Goal: Task Accomplishment & Management: Use online tool/utility

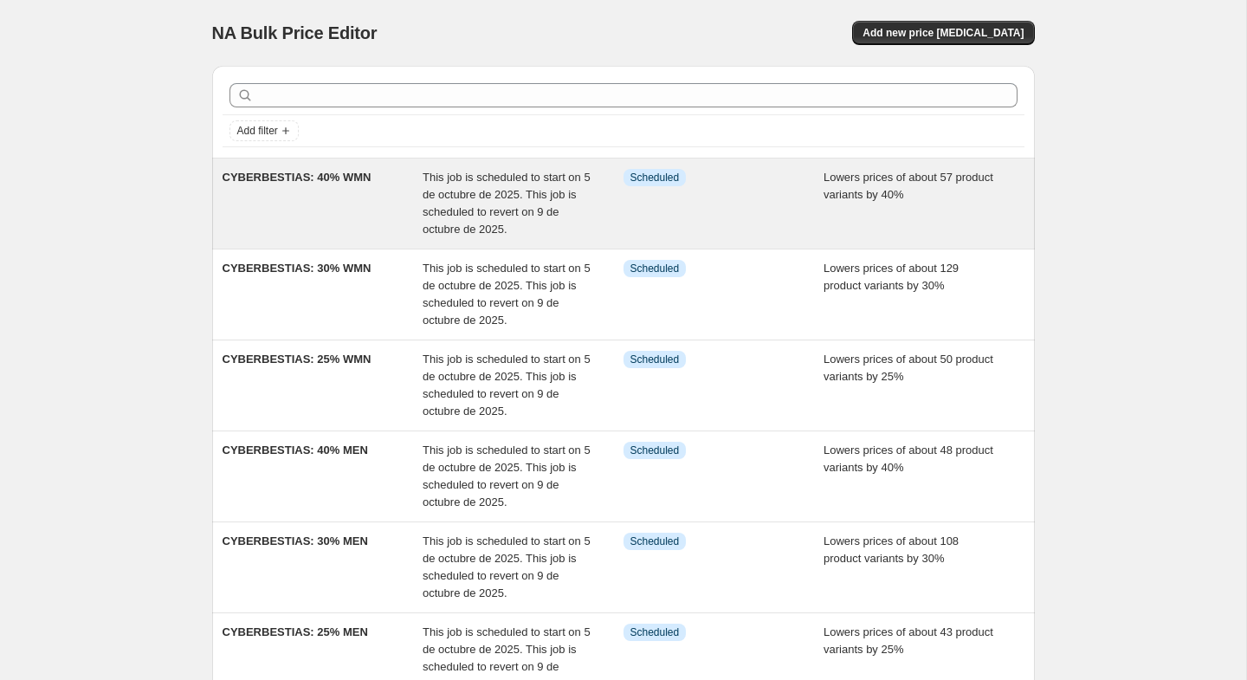
click at [286, 217] on div "CYBERBESTIAS: 40% WMN" at bounding box center [323, 203] width 201 height 69
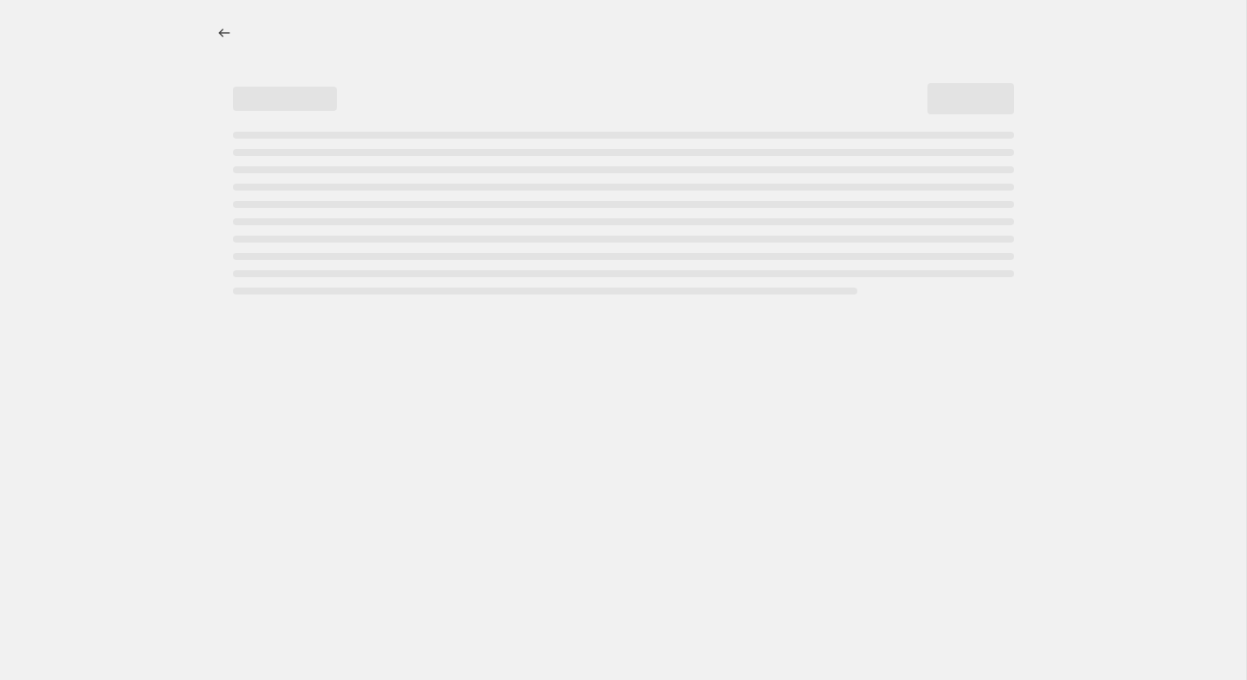
select select "percentage"
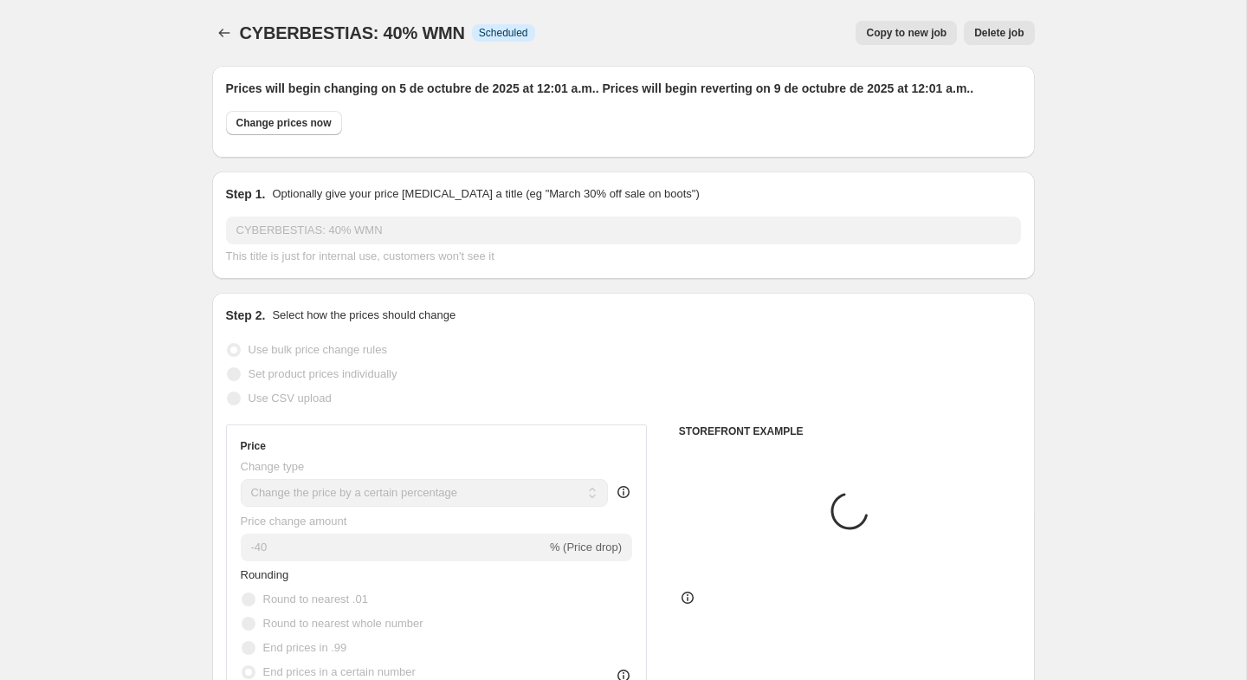
select select "collection"
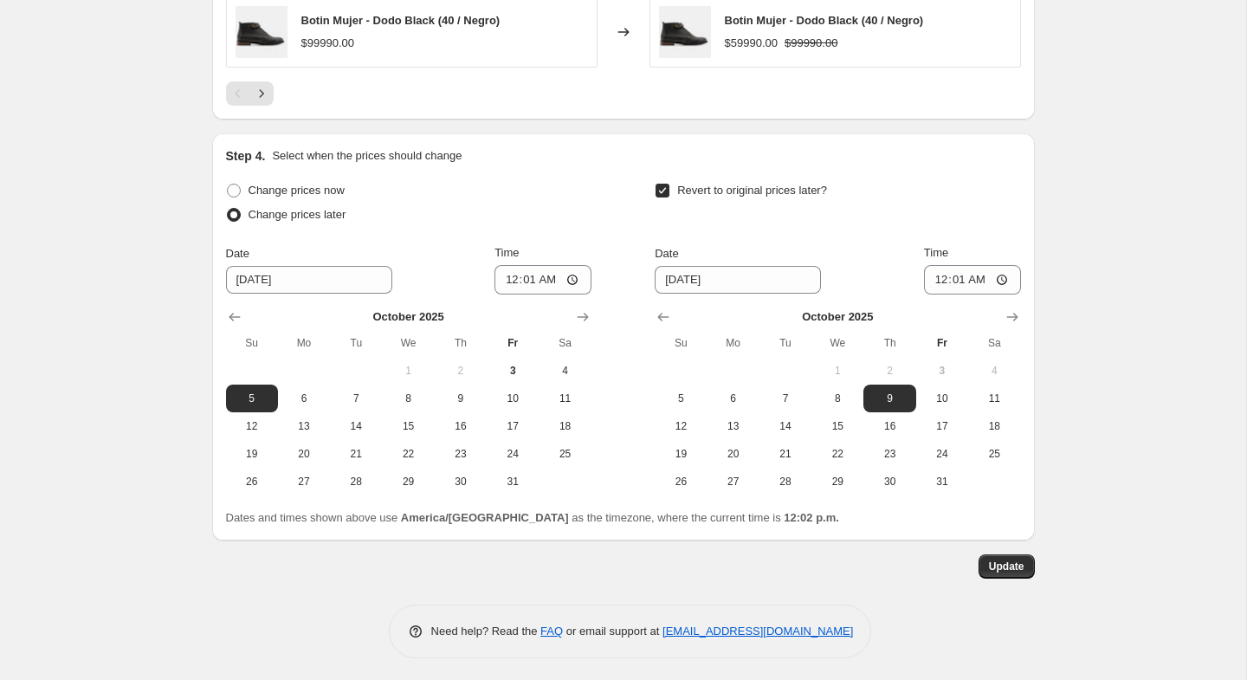
scroll to position [1846, 0]
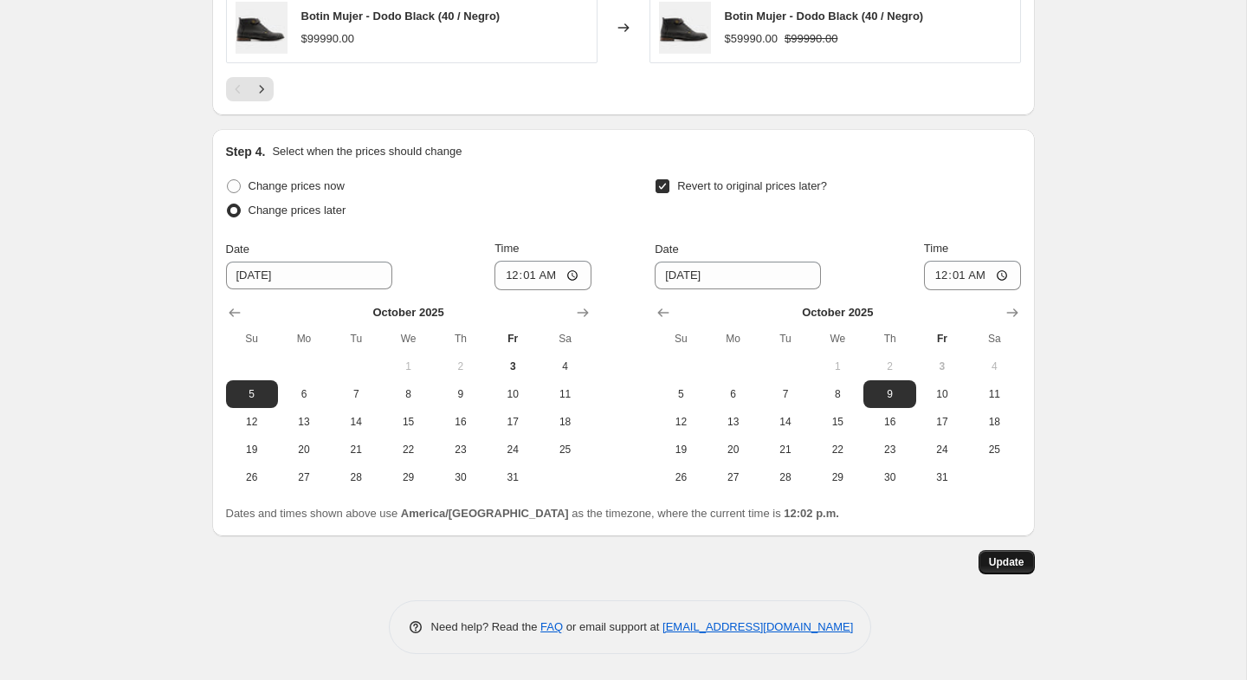
click at [989, 562] on span "Update" at bounding box center [1007, 562] width 36 height 14
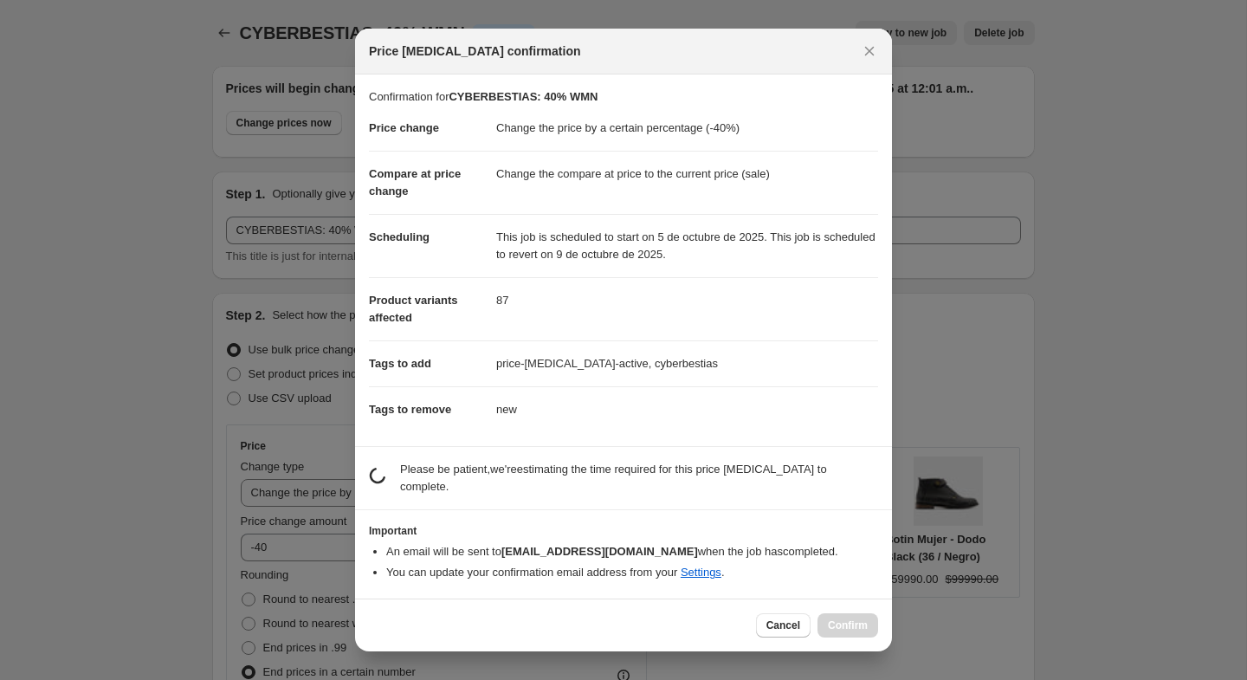
scroll to position [0, 0]
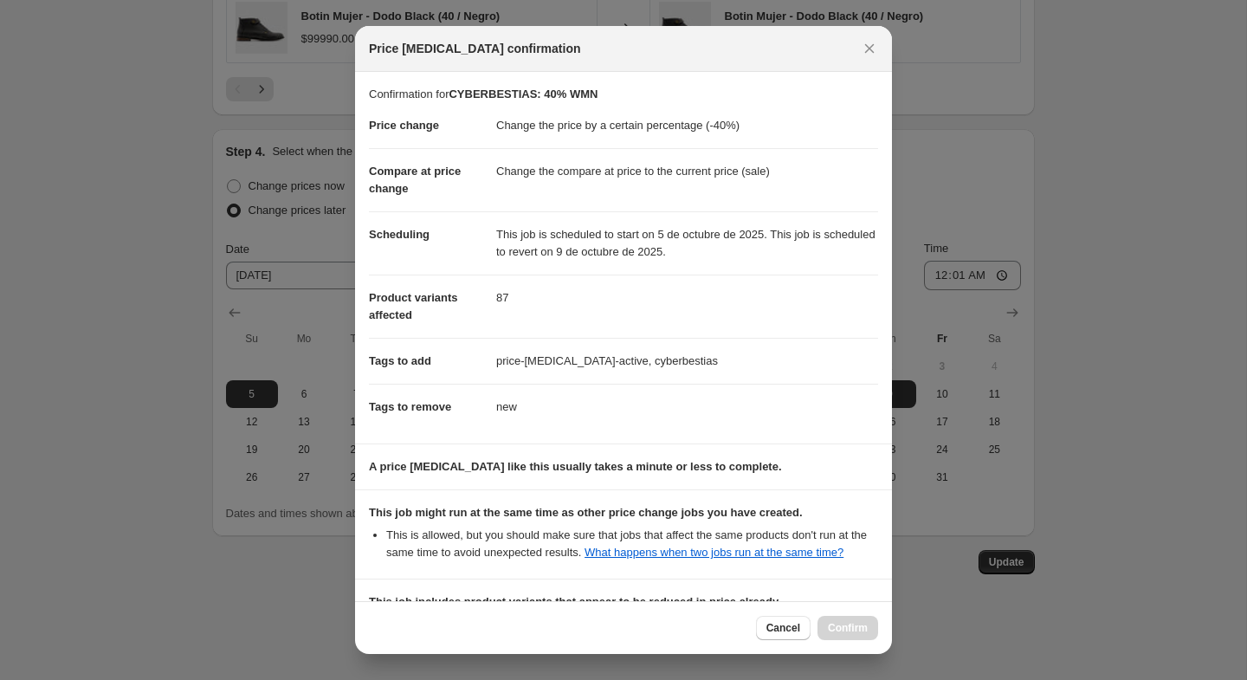
click at [868, 46] on icon "Close" at bounding box center [869, 48] width 17 height 17
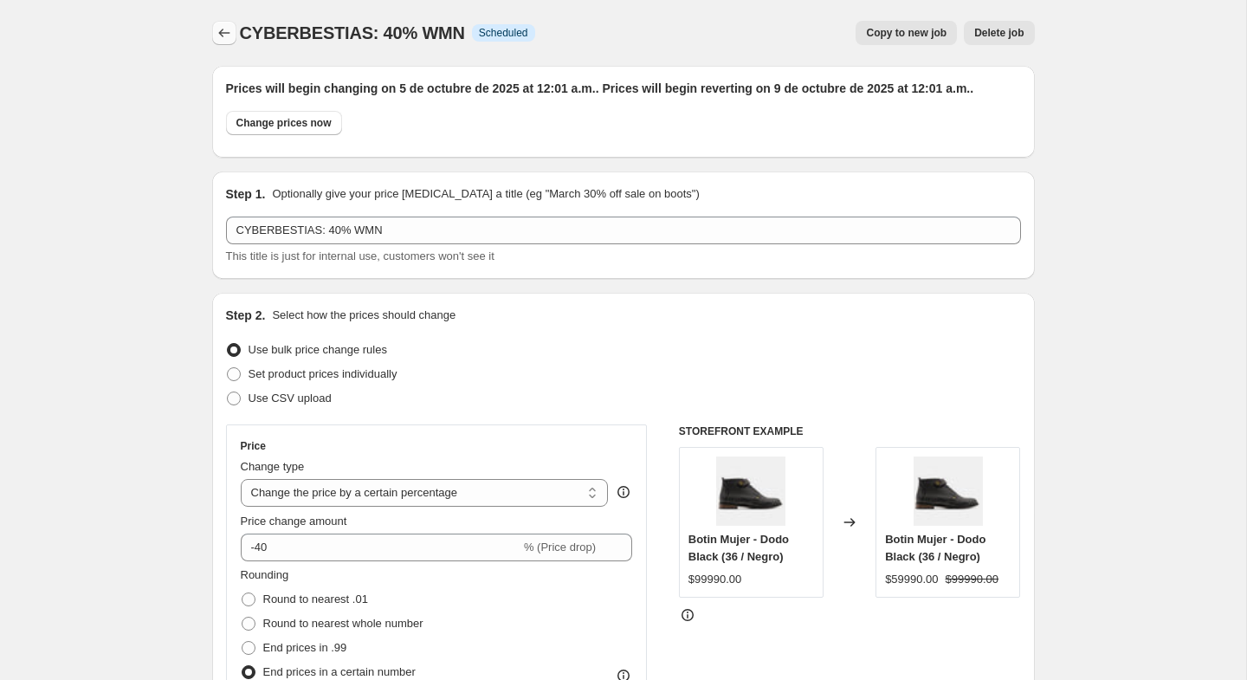
click at [230, 35] on icon "Price change jobs" at bounding box center [224, 32] width 17 height 17
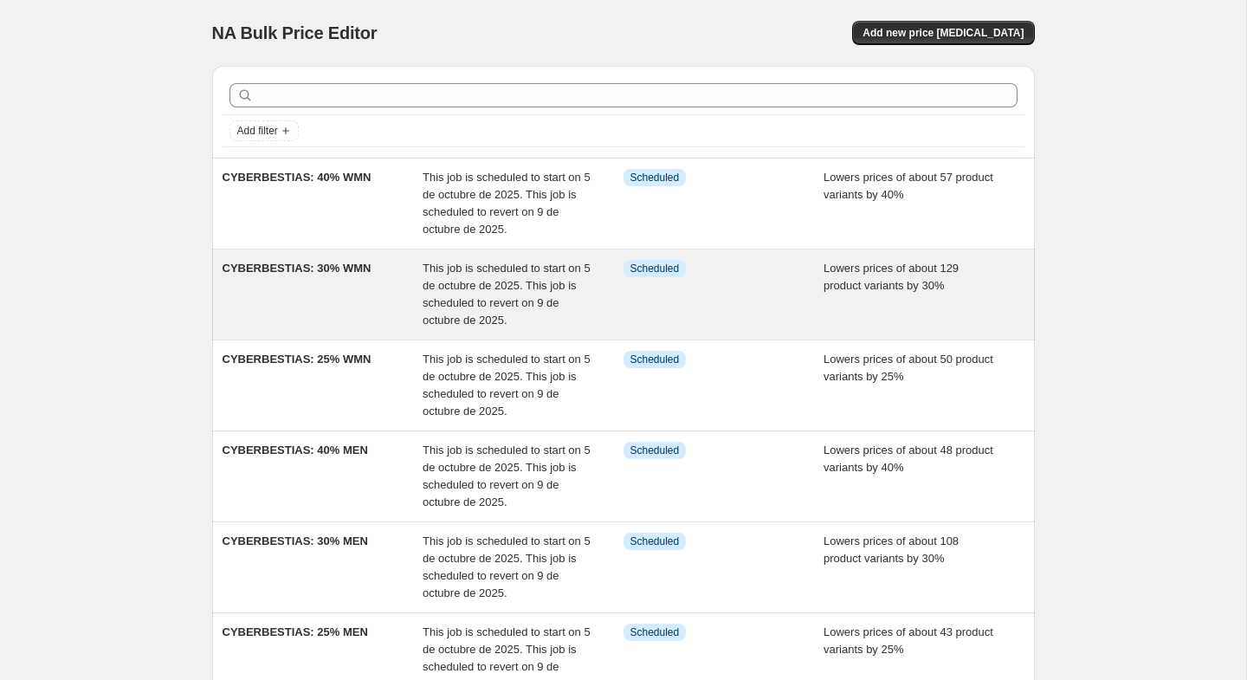
click at [692, 308] on div "Info Scheduled" at bounding box center [724, 294] width 201 height 69
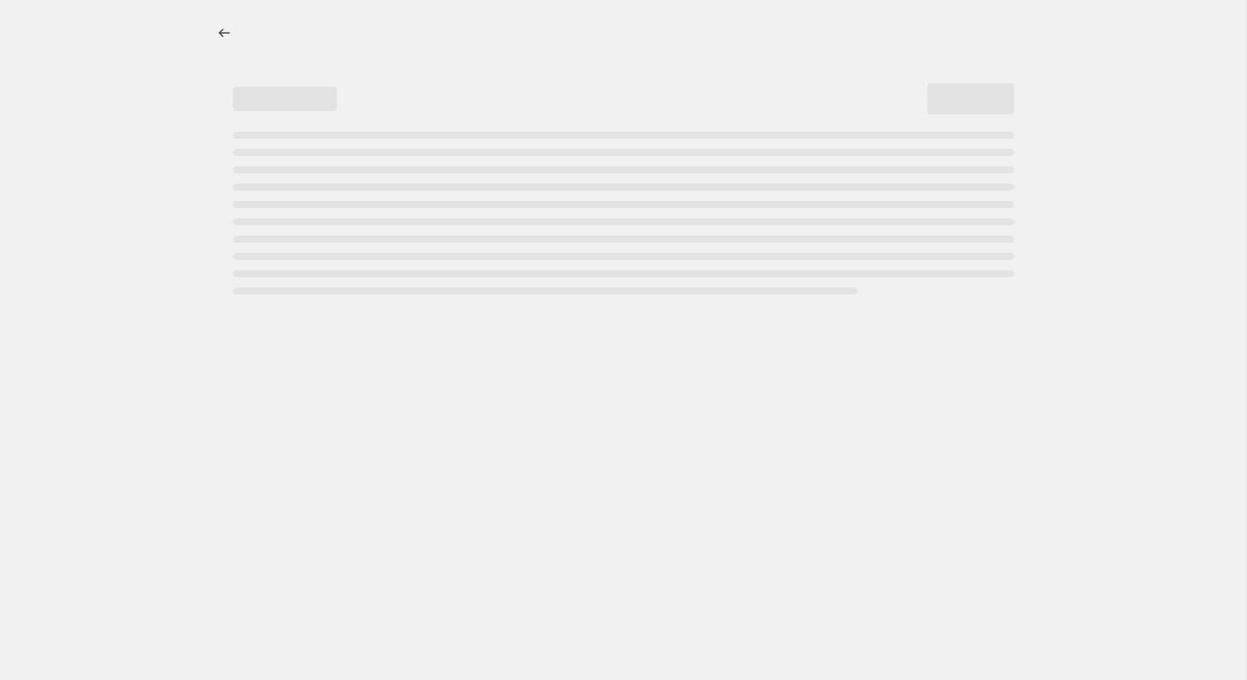
select select "percentage"
select select "collection"
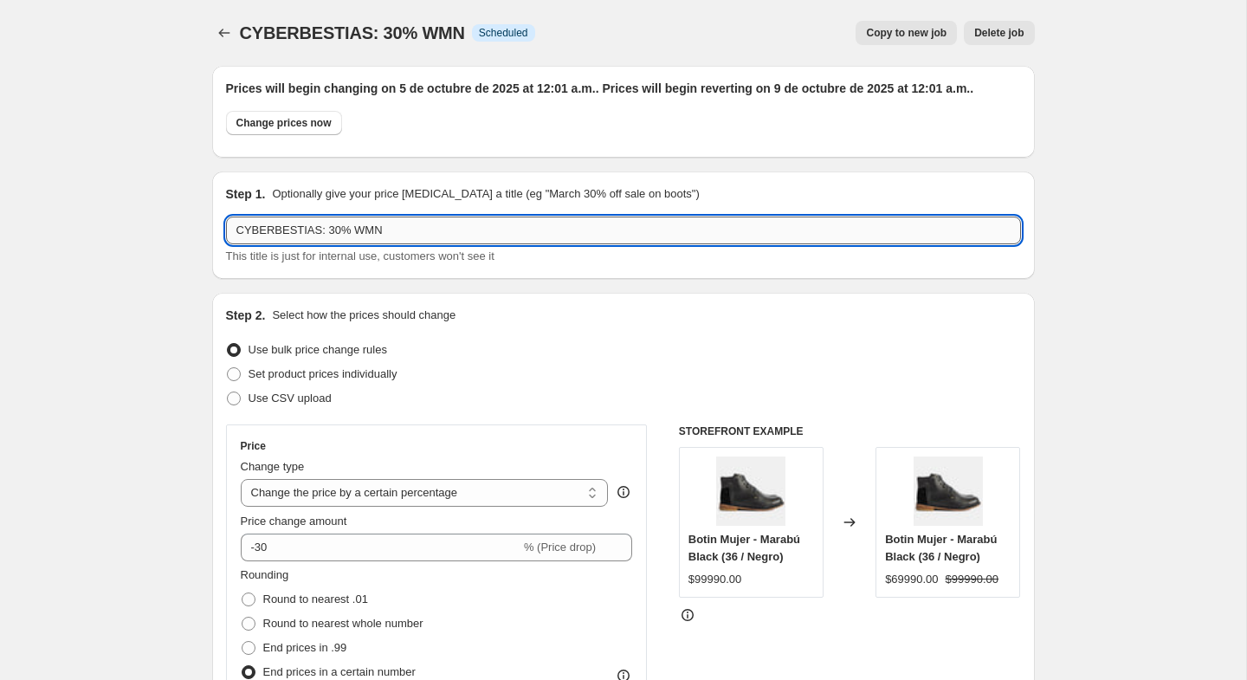
drag, startPoint x: 329, startPoint y: 228, endPoint x: 554, endPoint y: 231, distance: 224.4
click at [554, 231] on input "CYBERBESTIAS: 30% WMN" at bounding box center [623, 231] width 795 height 28
click at [431, 236] on input "CYBERBESTIAS: Accesorios" at bounding box center [623, 231] width 795 height 28
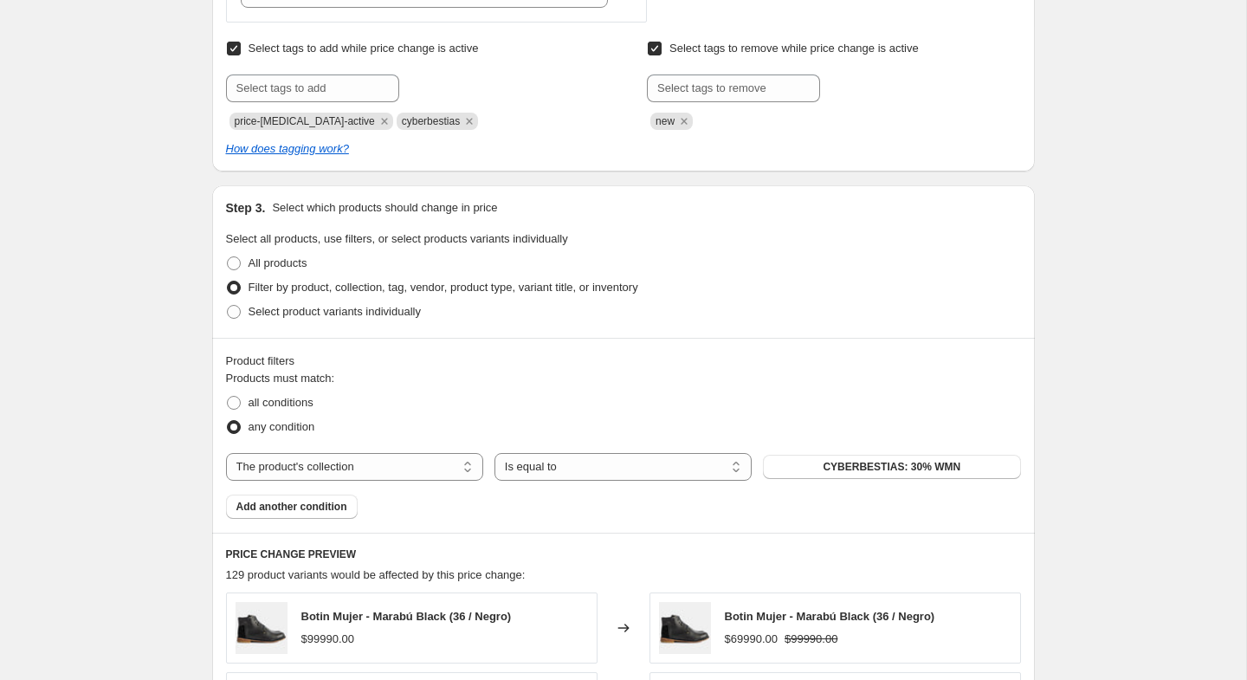
scroll to position [917, 0]
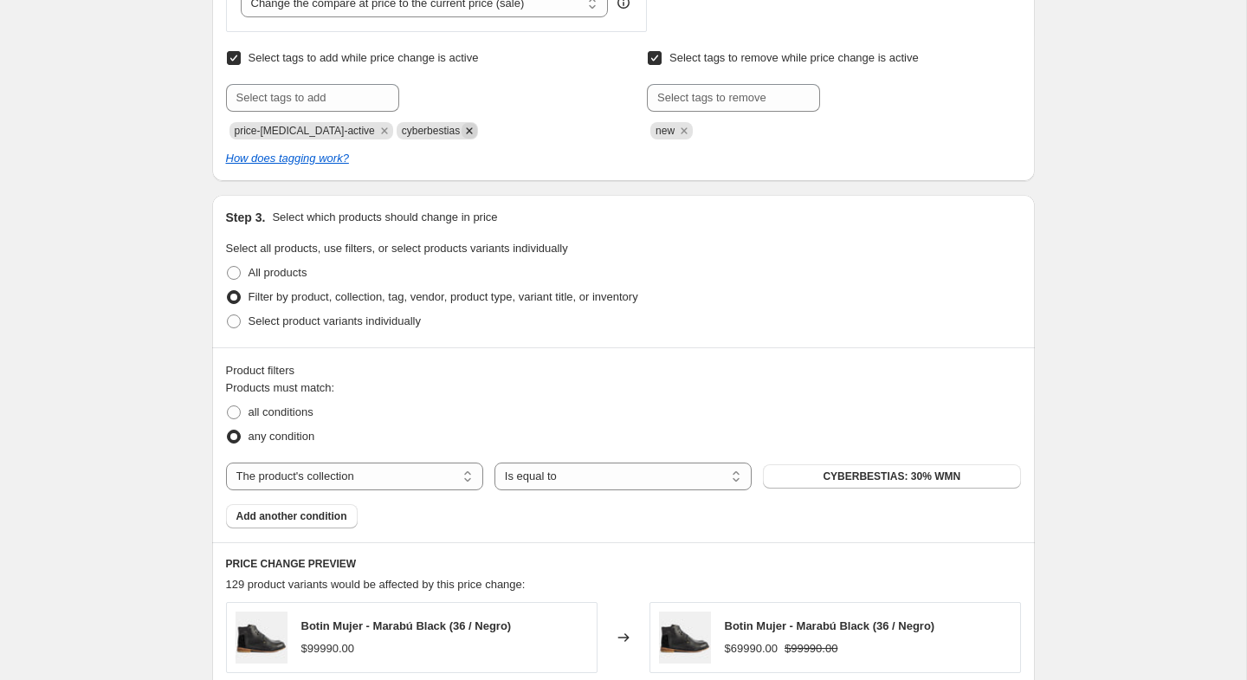
type input "CYBERBESTIAS: Accesorios 30%"
click at [463, 132] on icon "Remove cyberbestias" at bounding box center [470, 131] width 16 height 16
click at [721, 100] on input "text" at bounding box center [733, 98] width 173 height 28
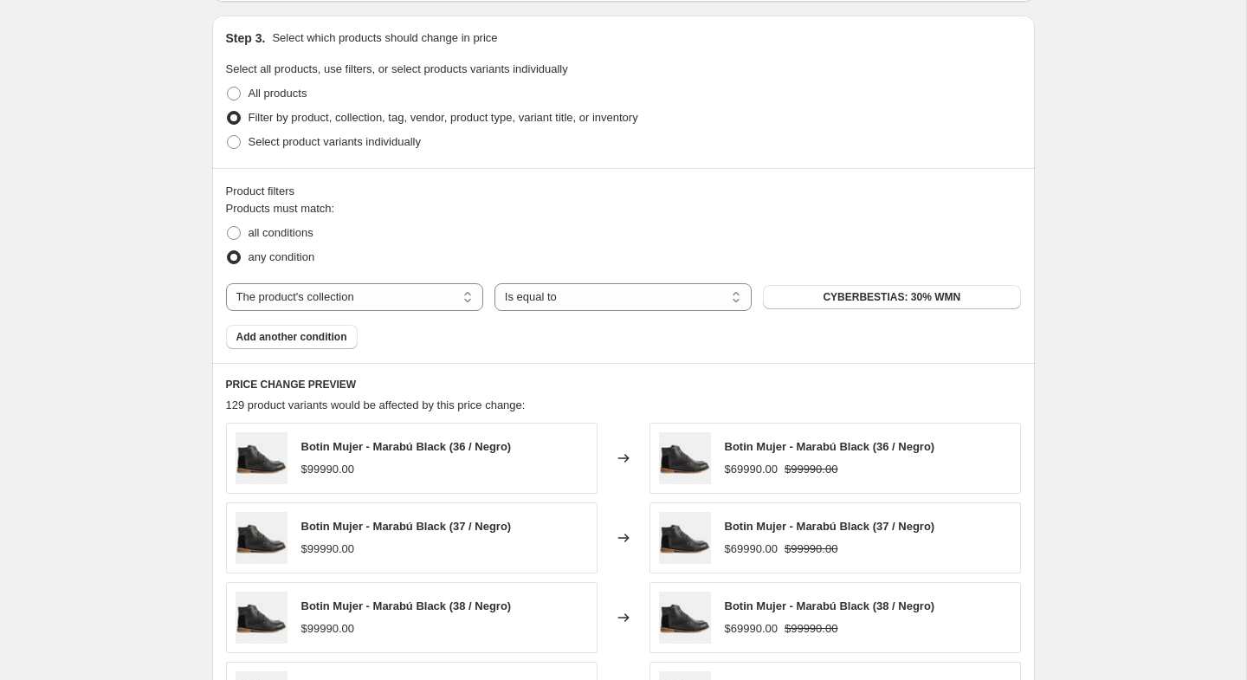
scroll to position [1127, 0]
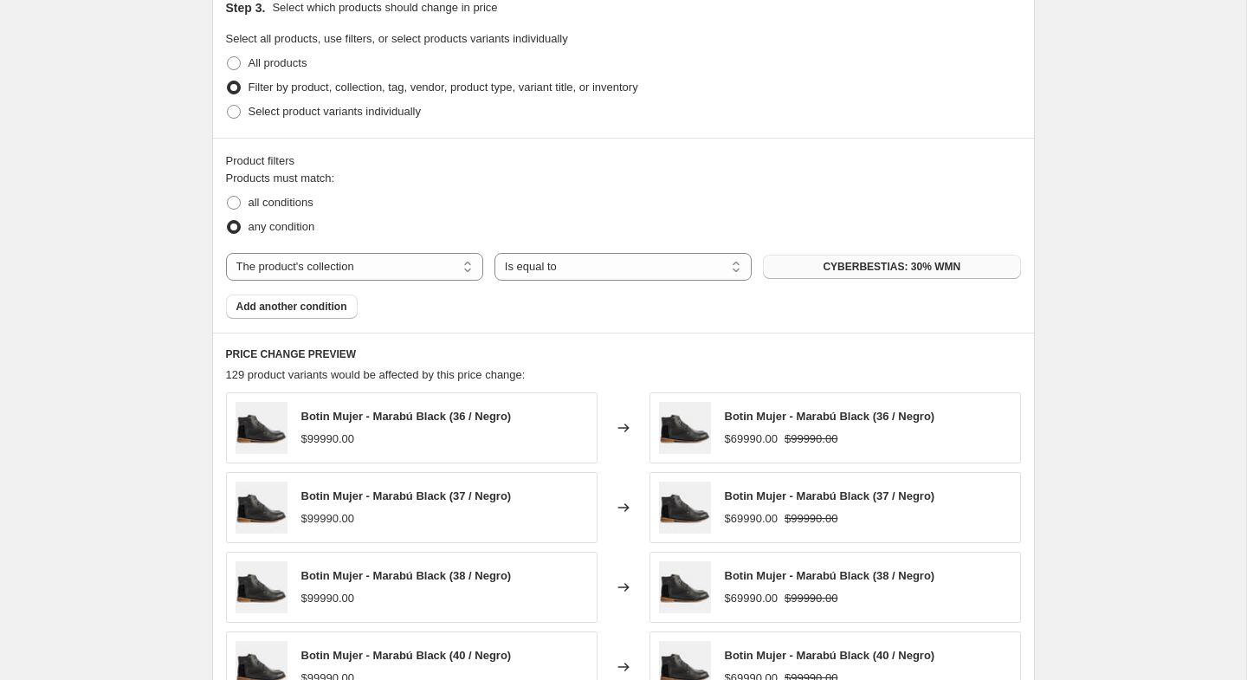
type input "post cyber"
click at [852, 274] on button "CYBERBESTIAS: 30% WMN" at bounding box center [891, 267] width 257 height 24
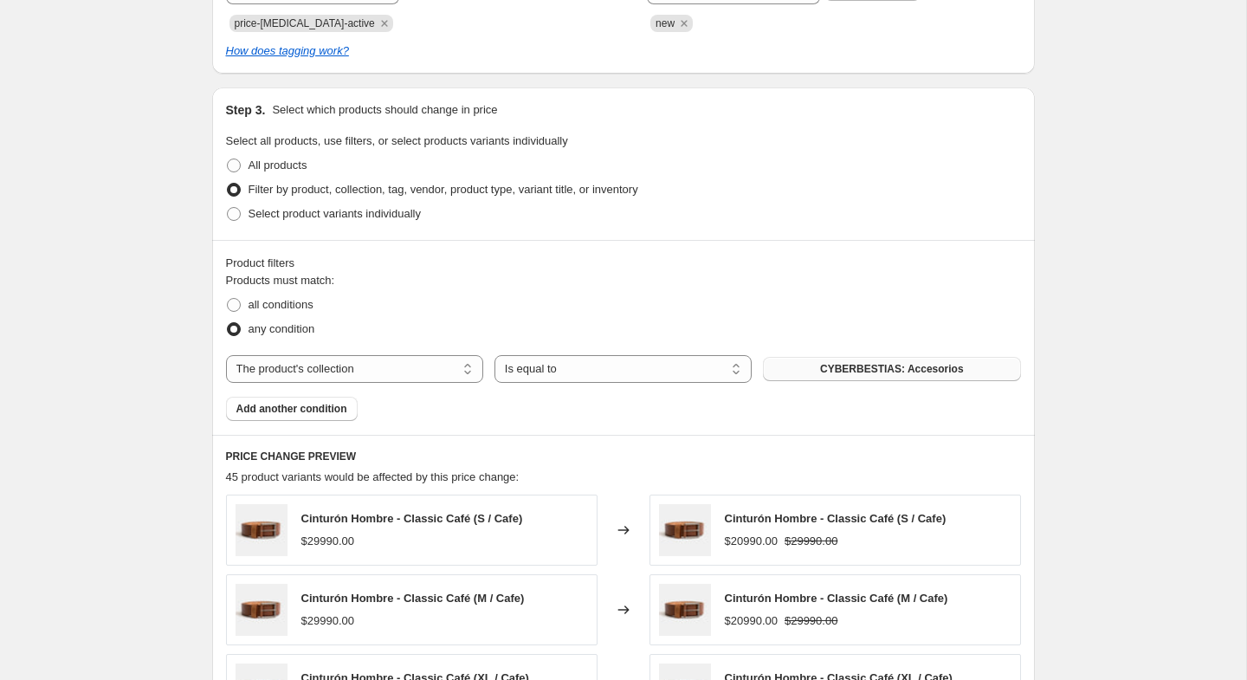
scroll to position [1846, 0]
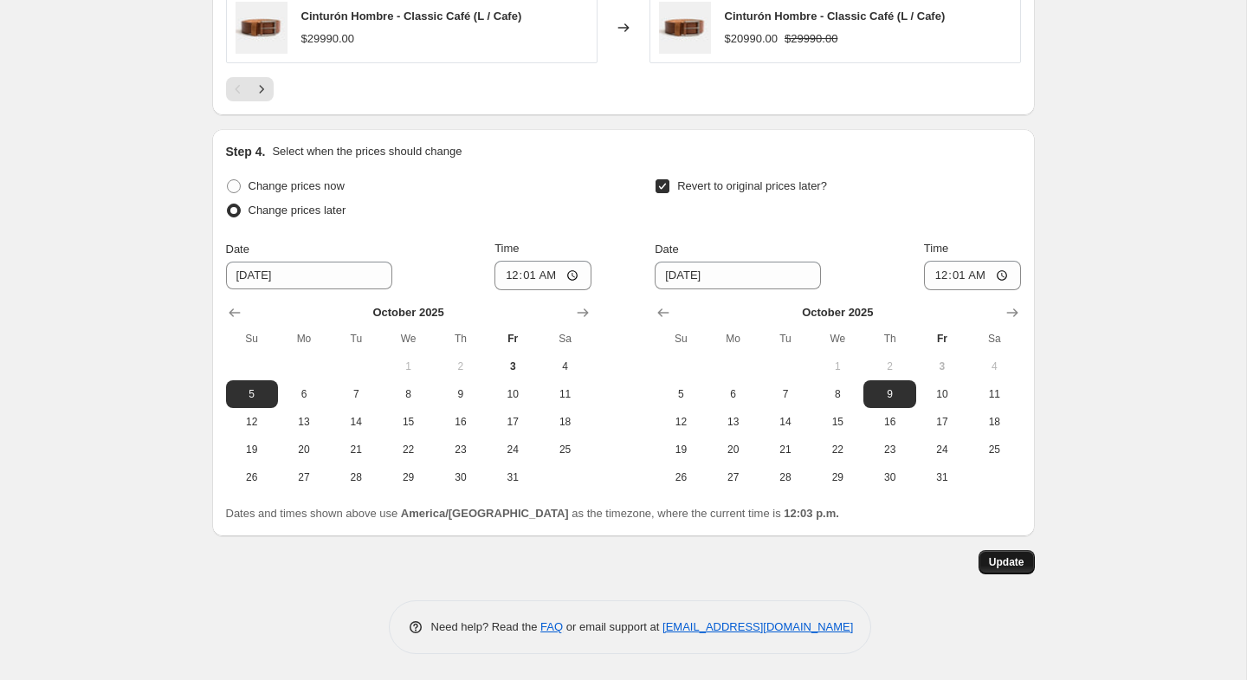
click at [994, 561] on span "Update" at bounding box center [1007, 562] width 36 height 14
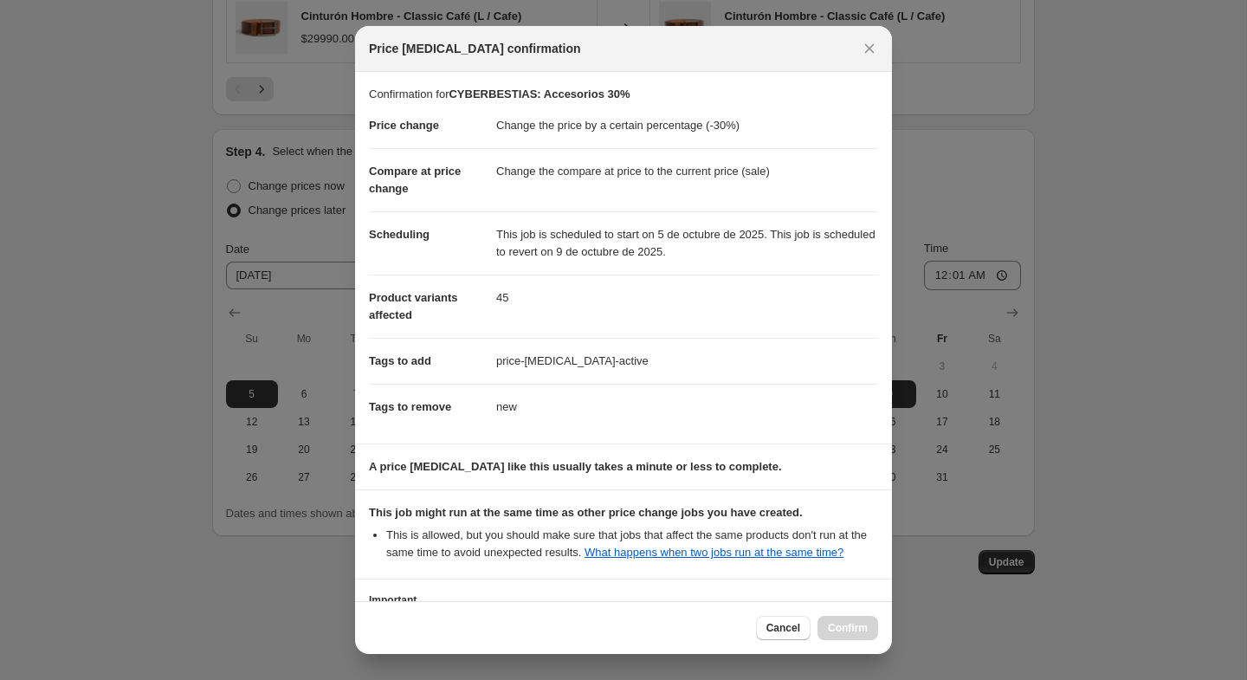
scroll to position [155, 0]
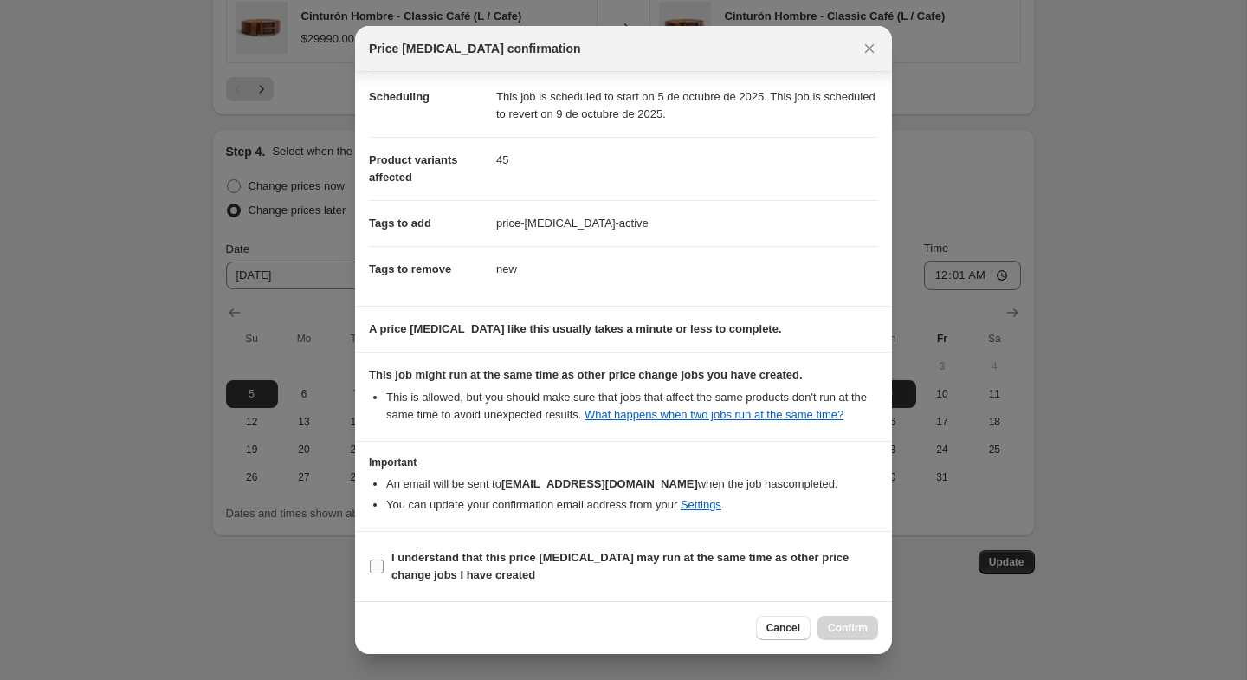
click at [377, 566] on input "I understand that this price change job may run at the same time as other price…" at bounding box center [377, 567] width 14 height 14
checkbox input "true"
click at [859, 633] on span "Confirm" at bounding box center [848, 628] width 40 height 14
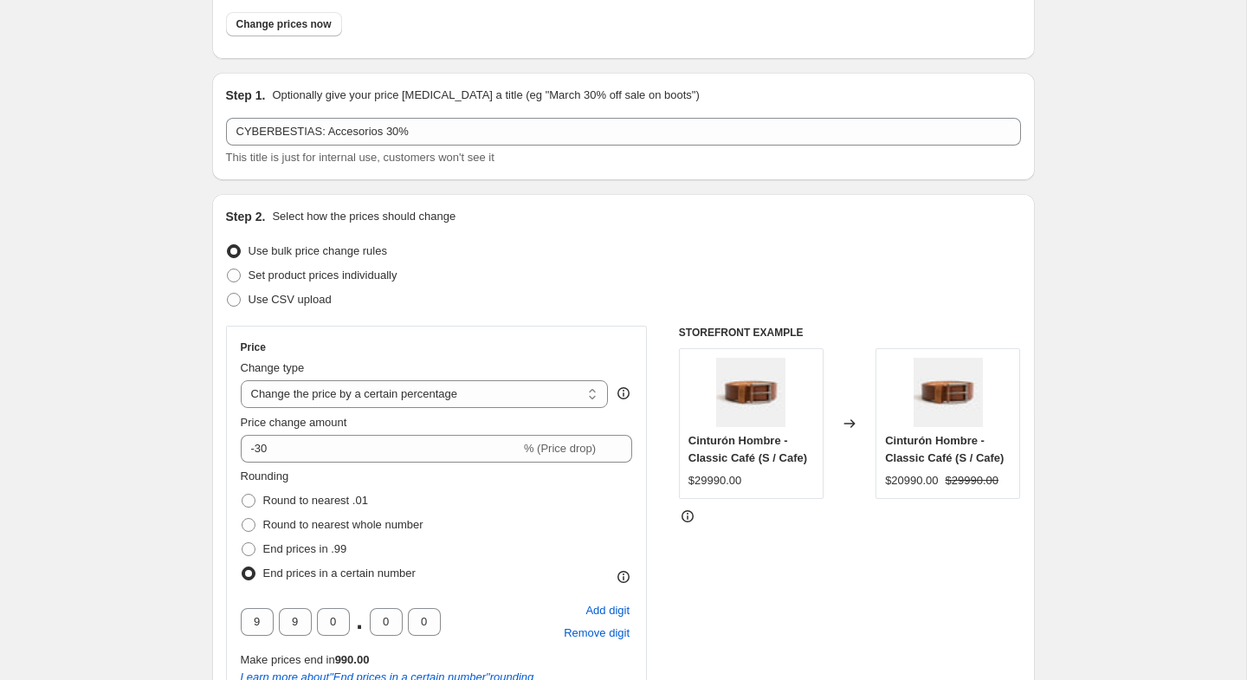
scroll to position [0, 0]
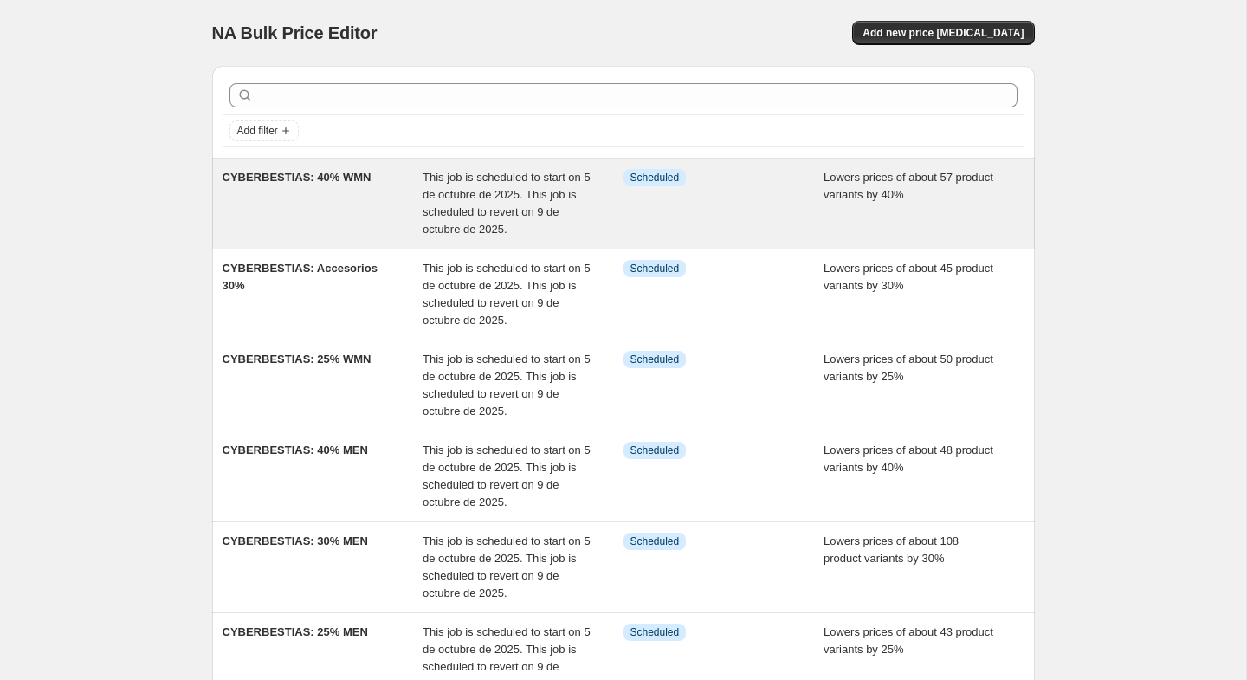
click at [318, 219] on div "CYBERBESTIAS: 40% WMN" at bounding box center [323, 203] width 201 height 69
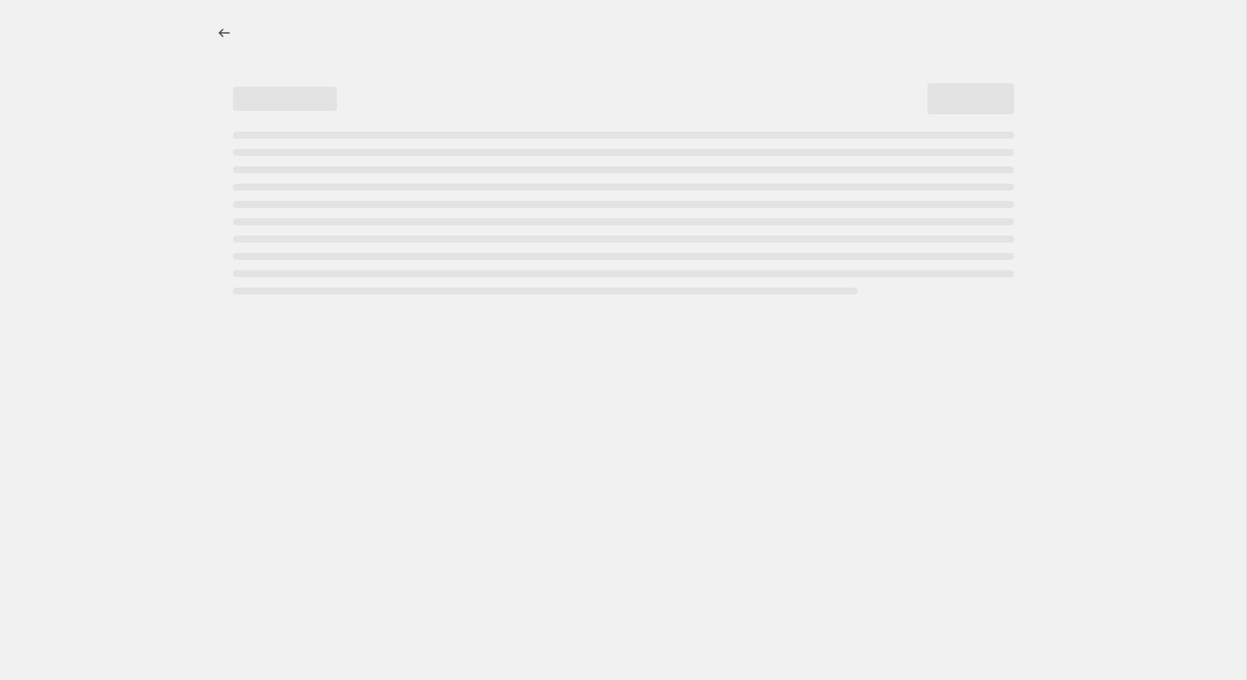
select select "percentage"
select select "collection"
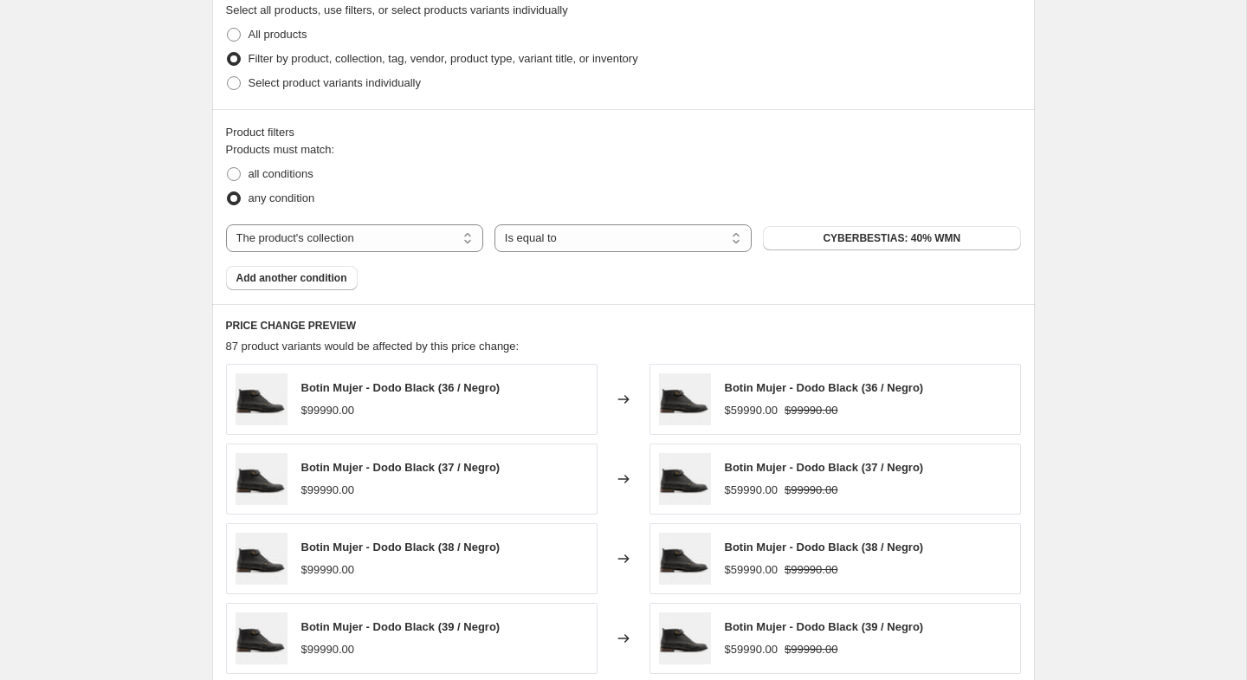
scroll to position [1157, 0]
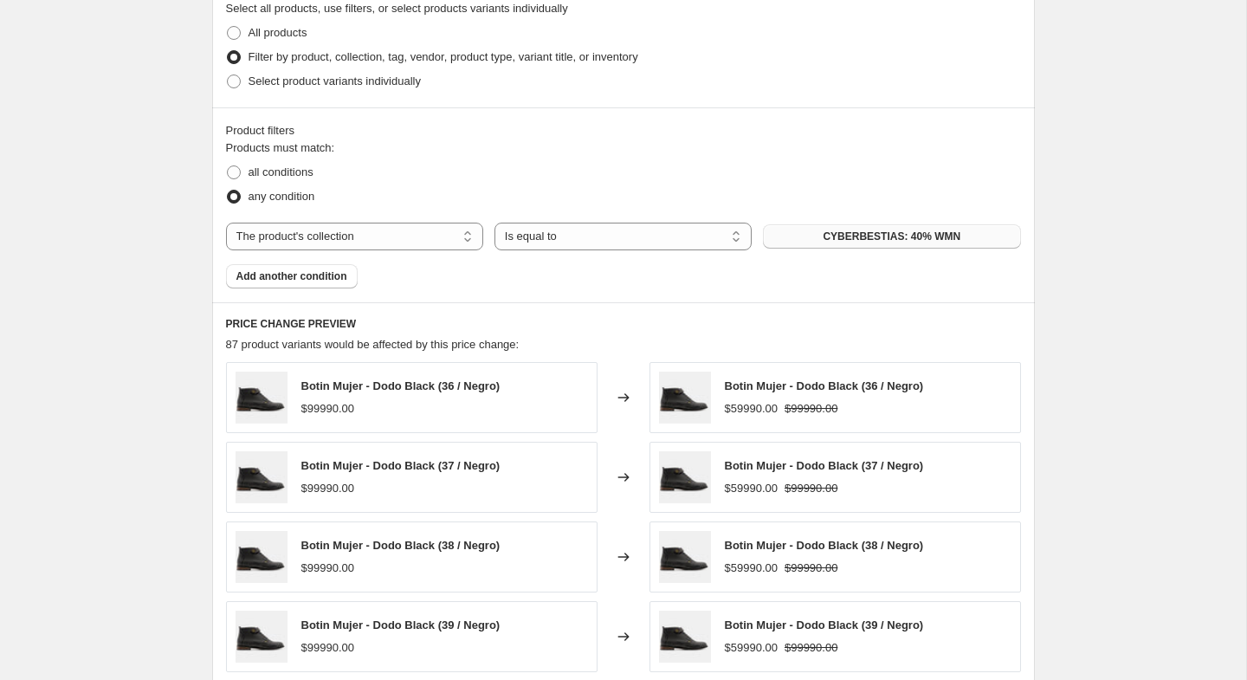
click at [902, 243] on button "CYBERBESTIAS: 40% WMN" at bounding box center [891, 236] width 257 height 24
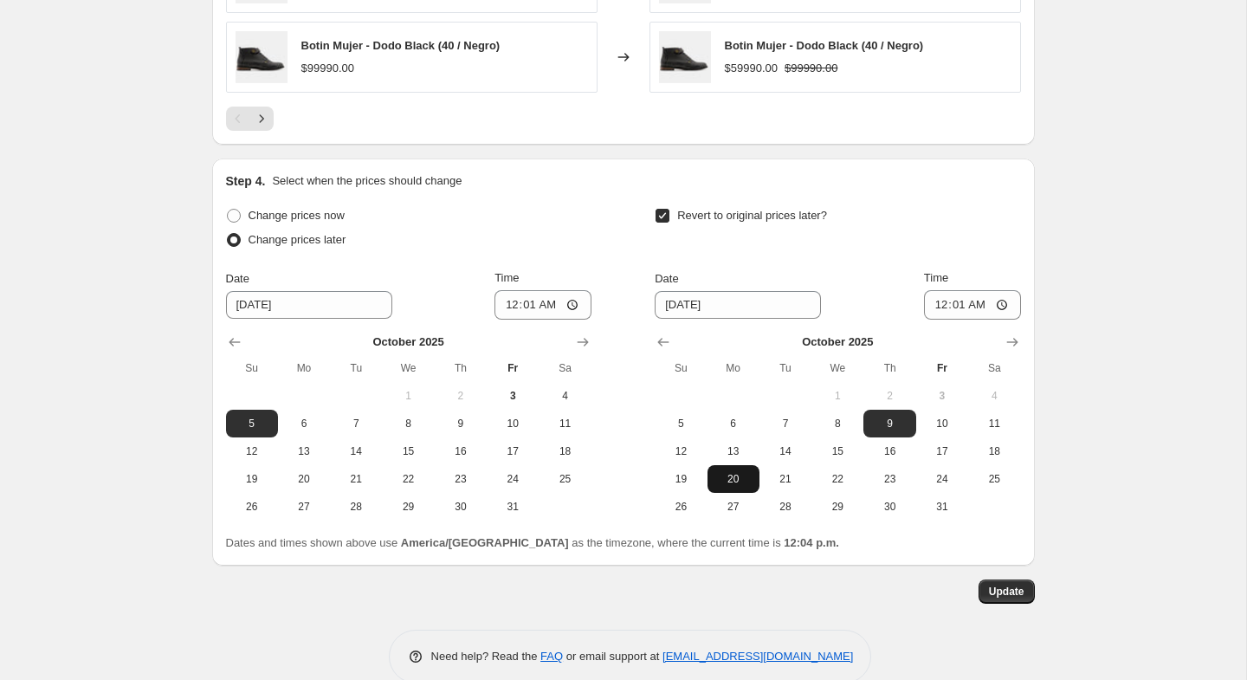
scroll to position [1846, 0]
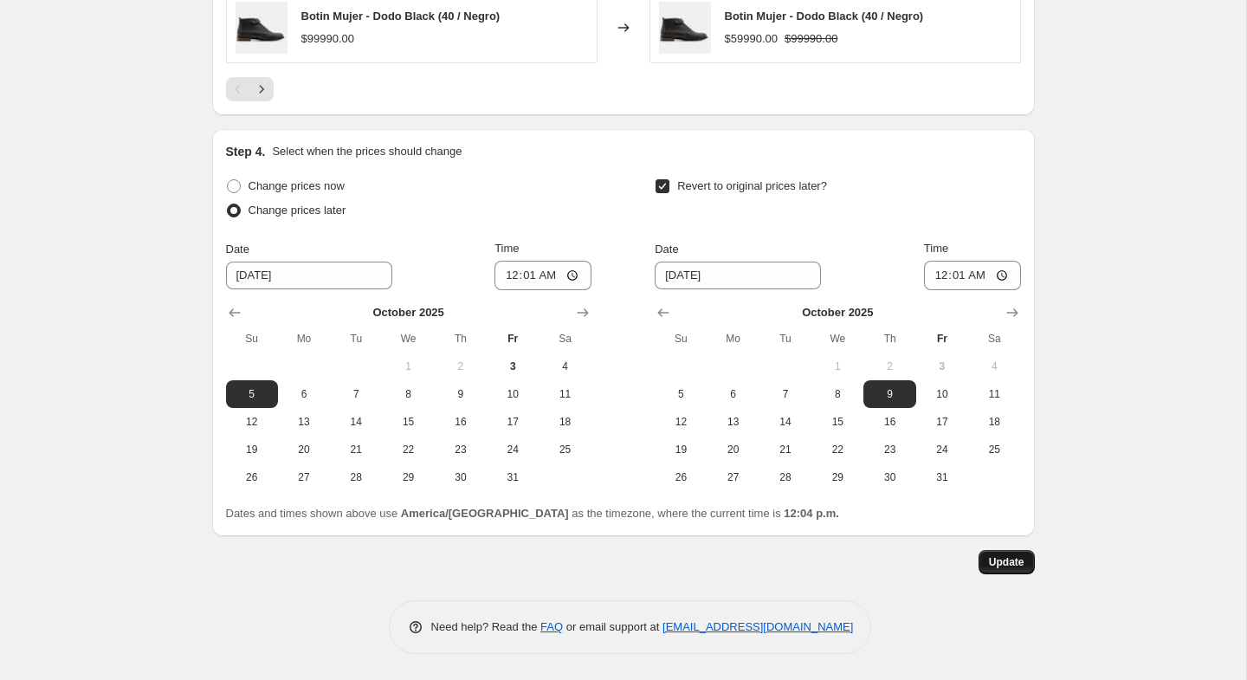
click at [989, 566] on span "Update" at bounding box center [1007, 562] width 36 height 14
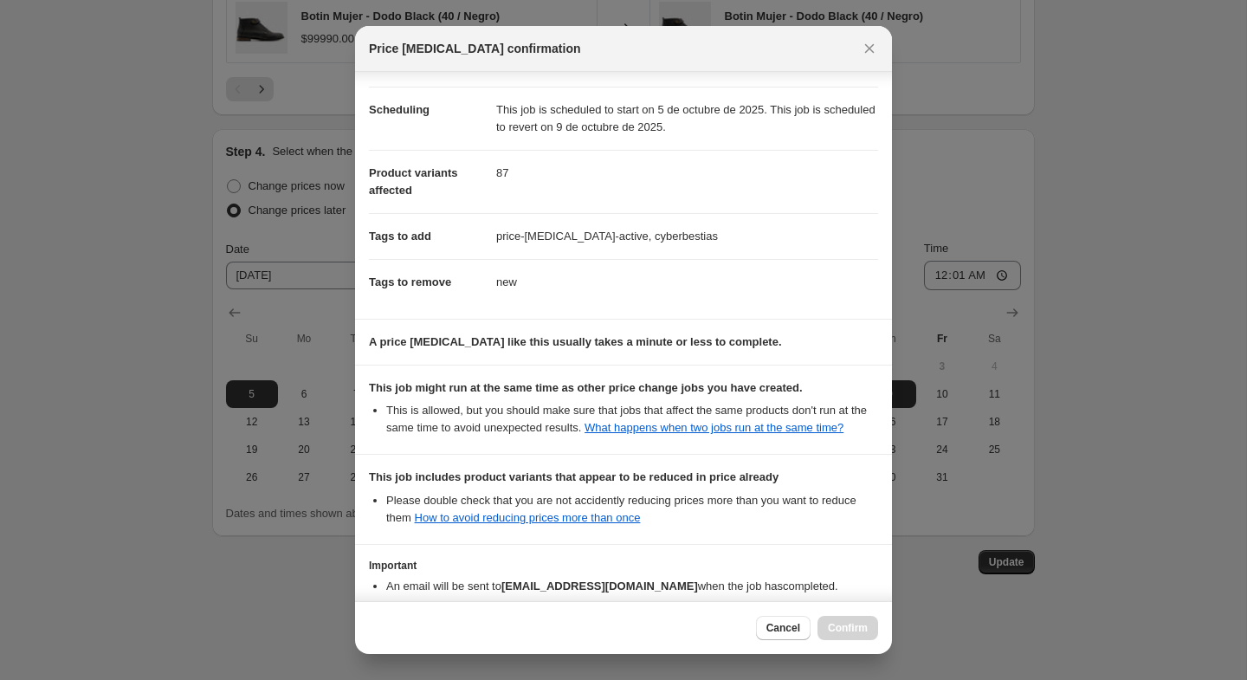
scroll to position [262, 0]
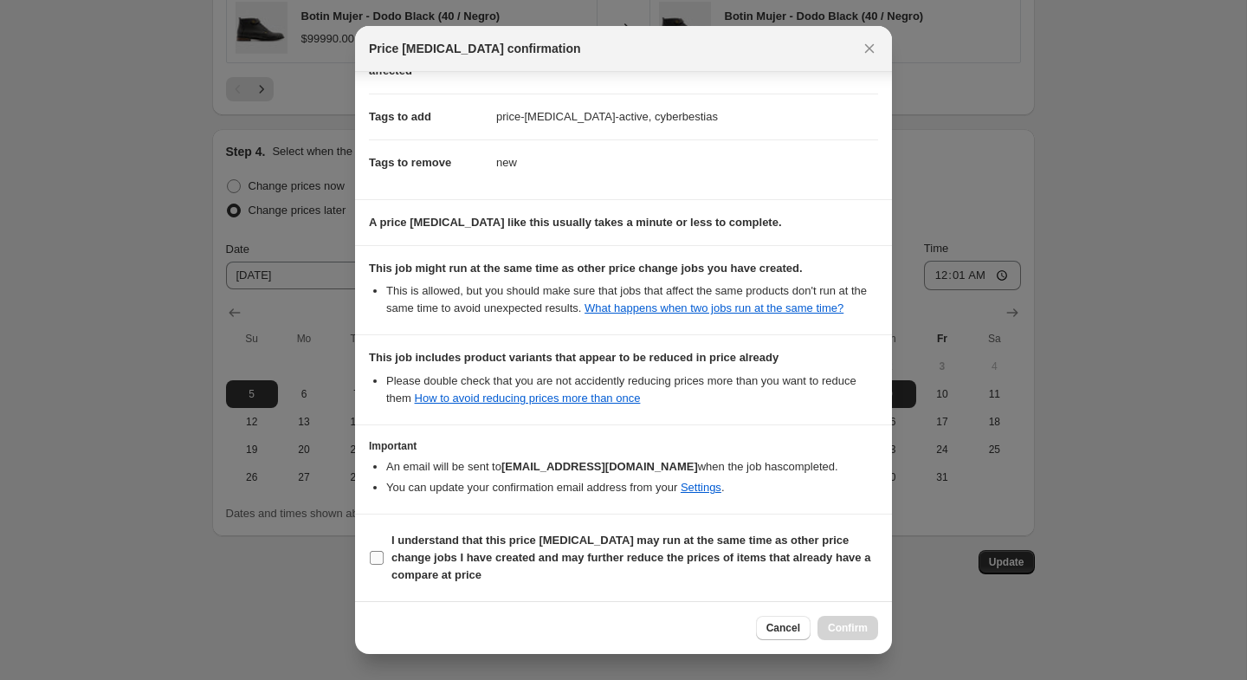
click at [378, 557] on input "I understand that this price change job may run at the same time as other price…" at bounding box center [377, 558] width 14 height 14
checkbox input "true"
click at [839, 634] on span "Confirm" at bounding box center [848, 628] width 40 height 14
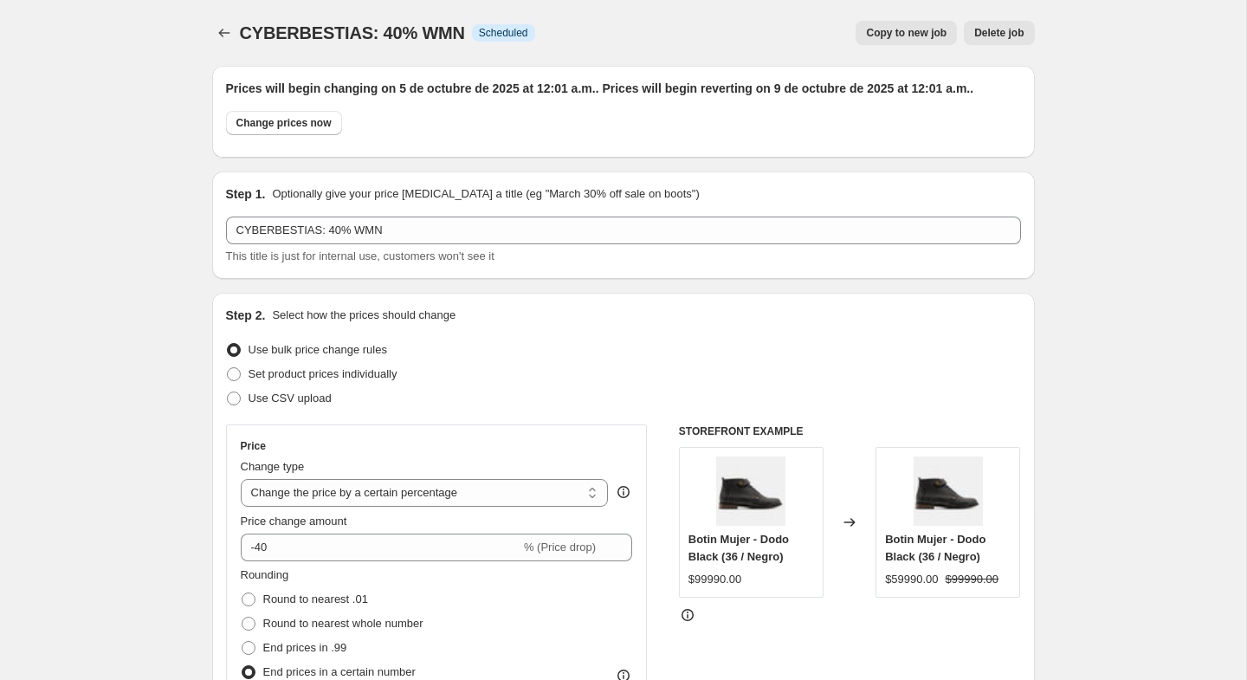
scroll to position [1846, 0]
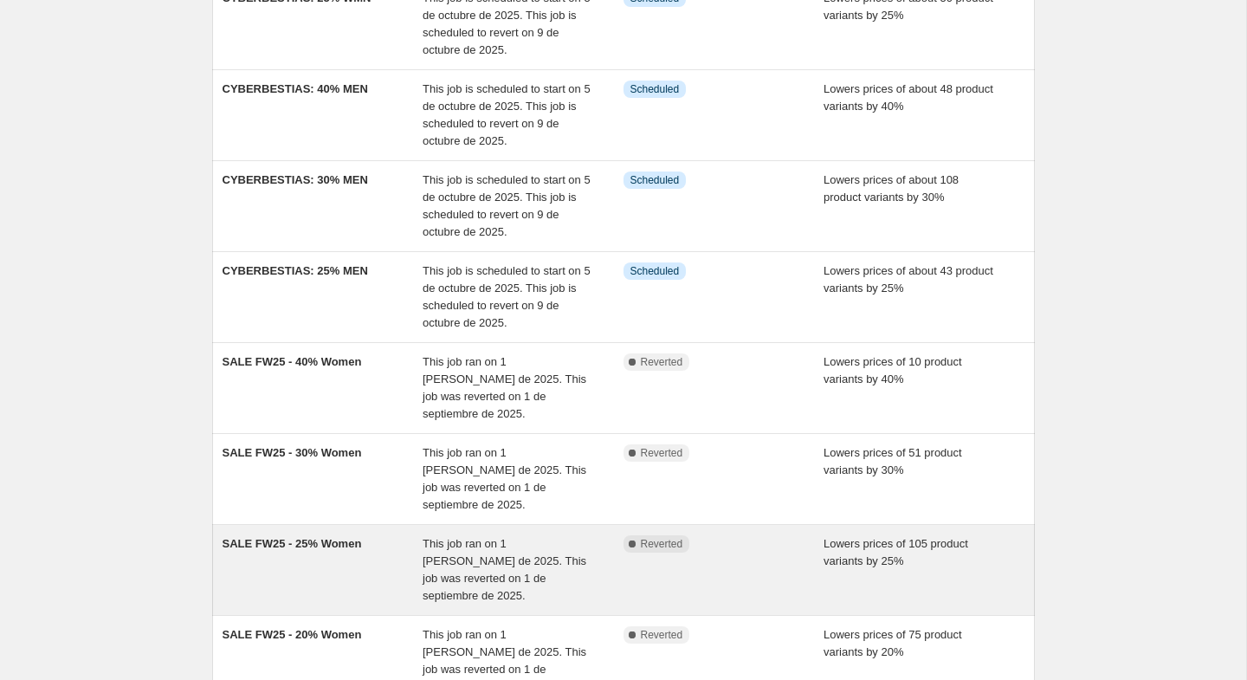
scroll to position [362, 0]
click at [342, 534] on div "SALE FW25 - 25% Women" at bounding box center [323, 568] width 201 height 69
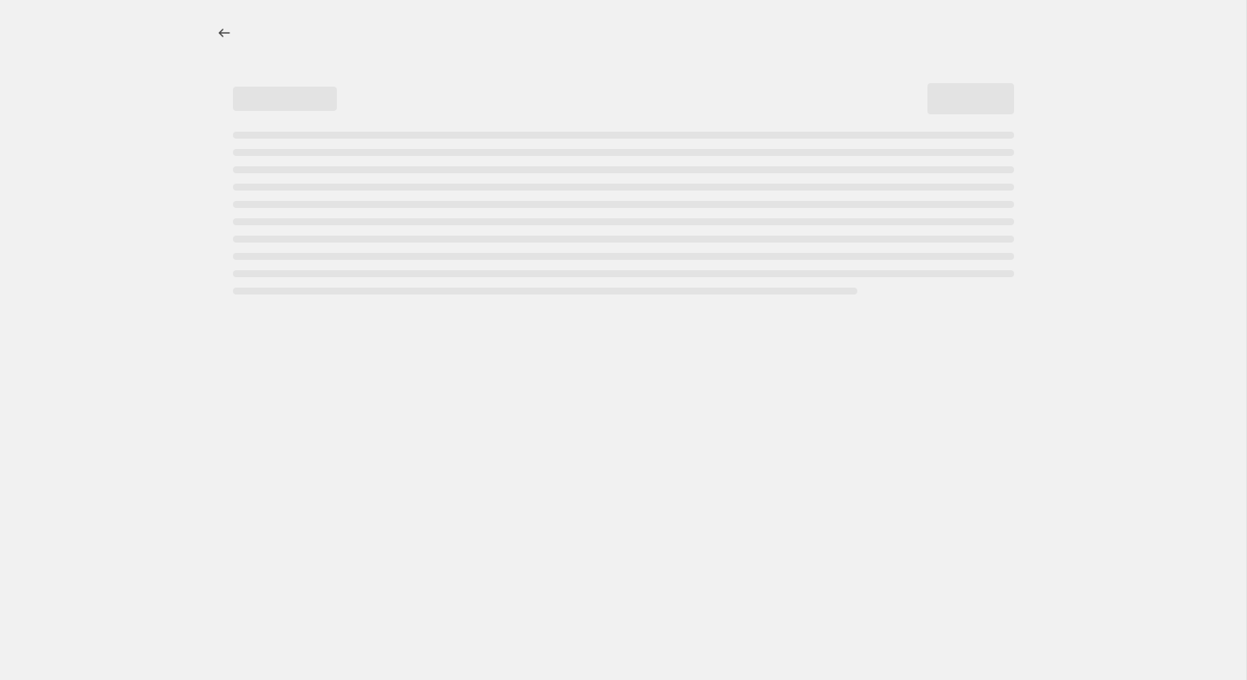
select select "percentage"
select select "collection"
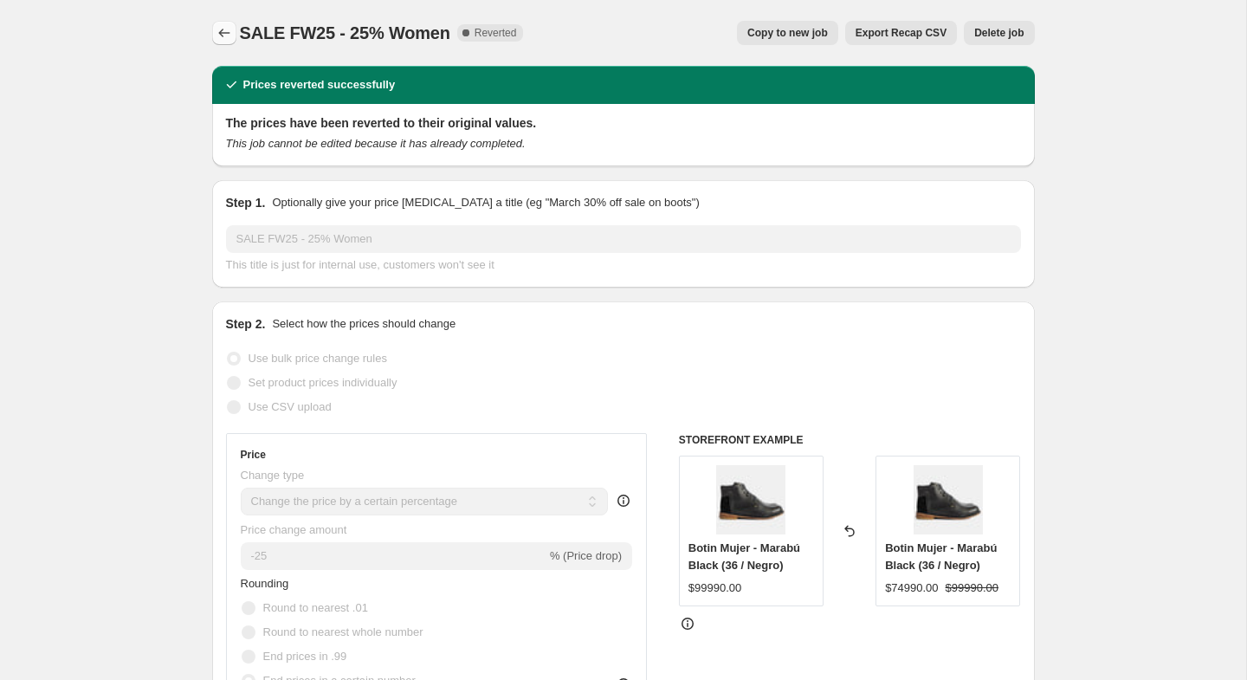
click at [230, 36] on icon "Price change jobs" at bounding box center [224, 32] width 17 height 17
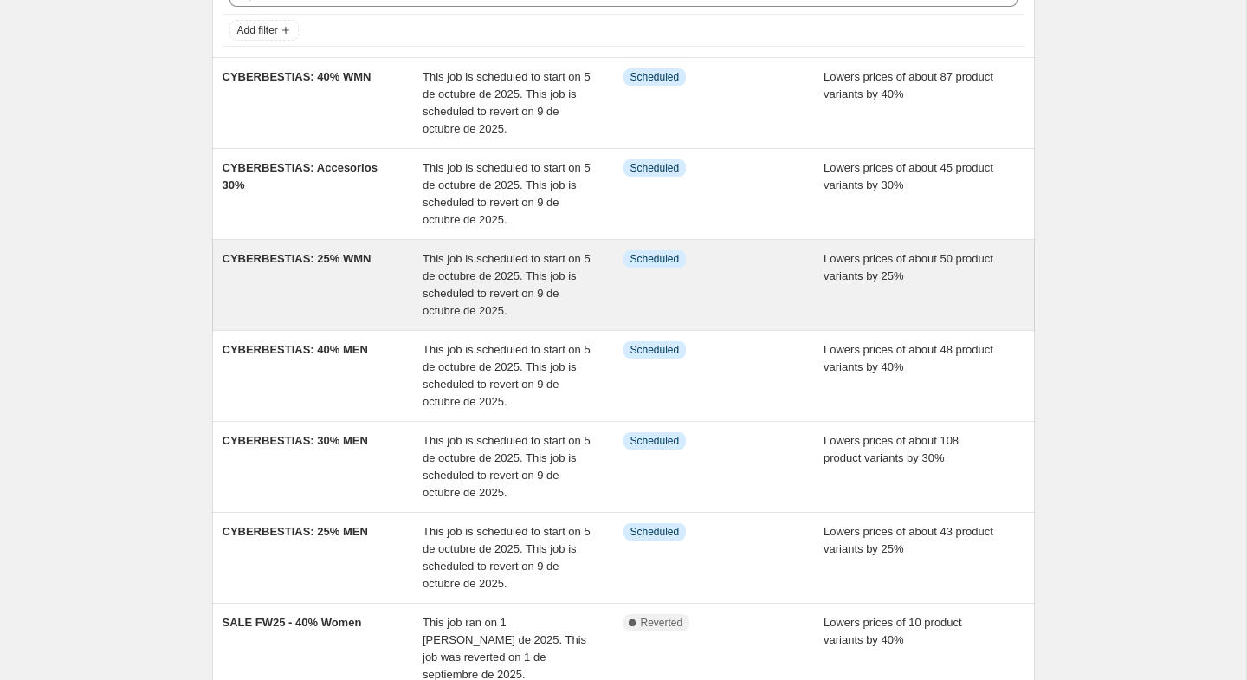
scroll to position [99, 0]
click at [363, 313] on div "CYBERBESTIAS: 25% WMN" at bounding box center [323, 286] width 201 height 69
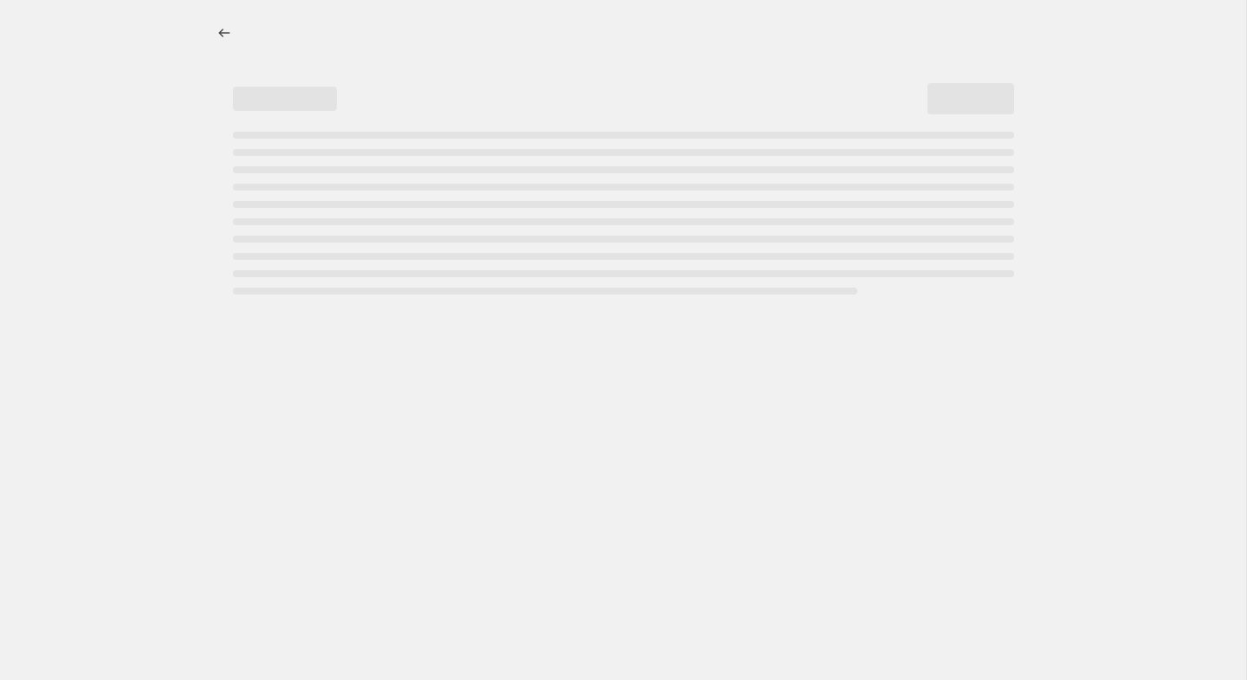
select select "percentage"
select select "collection"
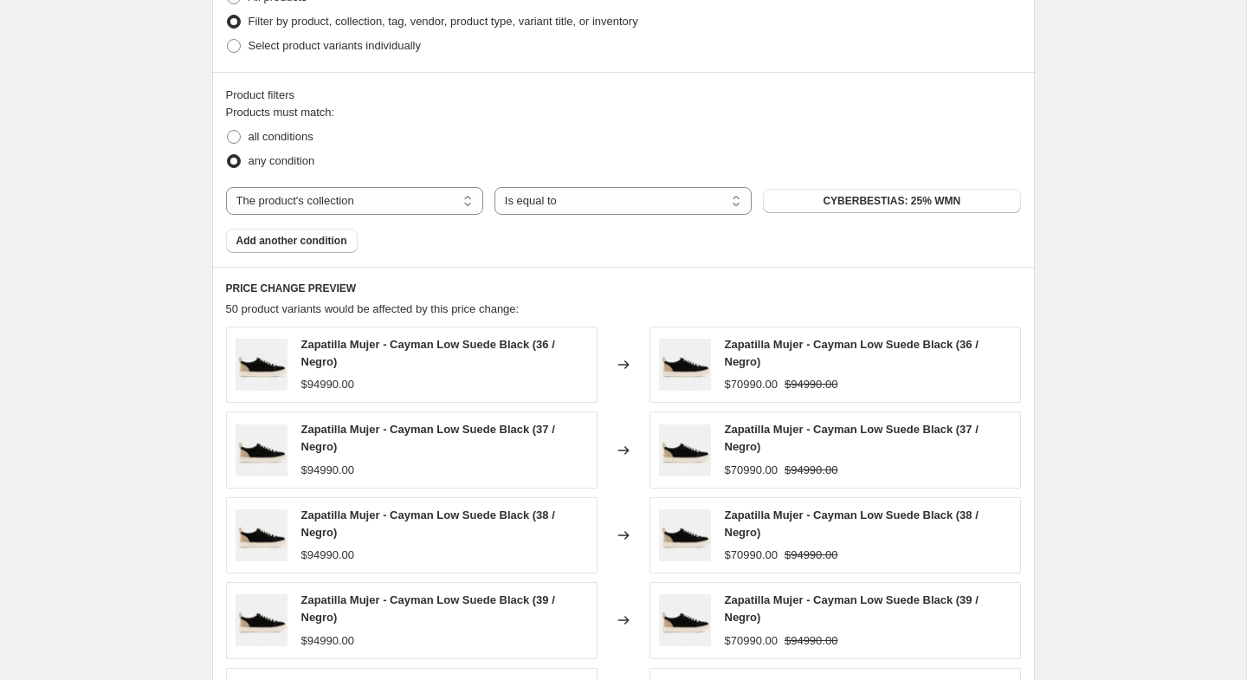
scroll to position [1191, 0]
click at [883, 203] on span "CYBERBESTIAS: 25% WMN" at bounding box center [892, 203] width 138 height 14
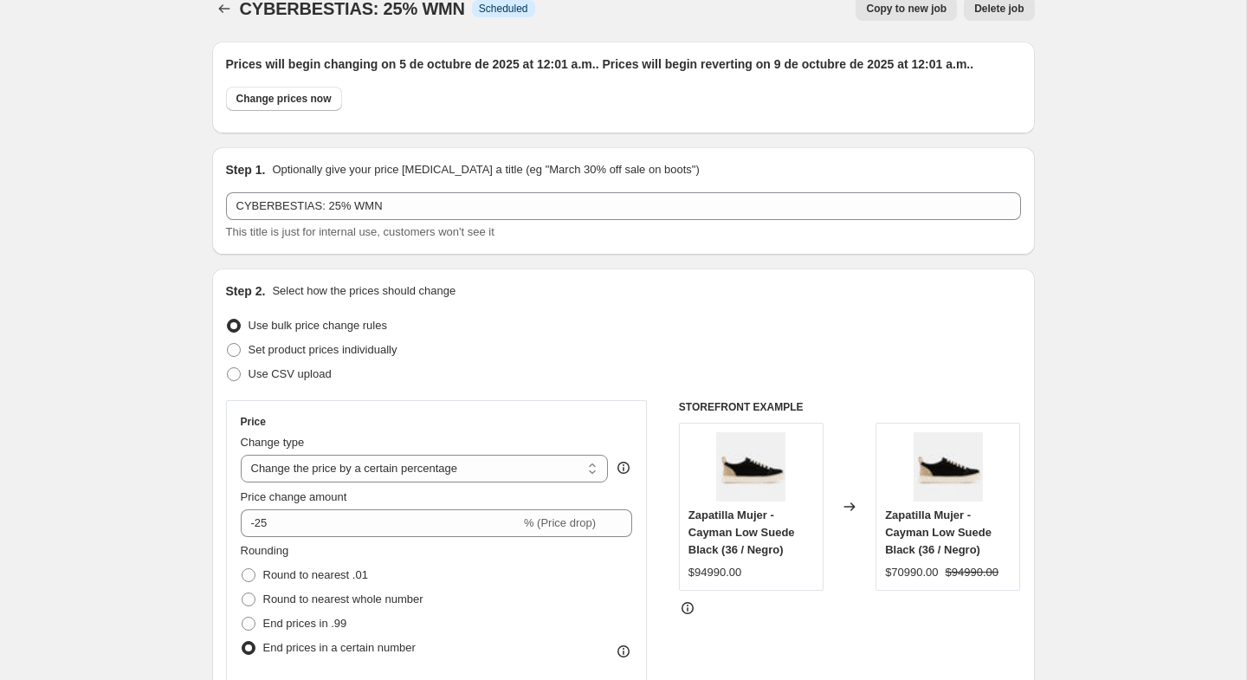
scroll to position [0, 0]
